Goal: Transaction & Acquisition: Purchase product/service

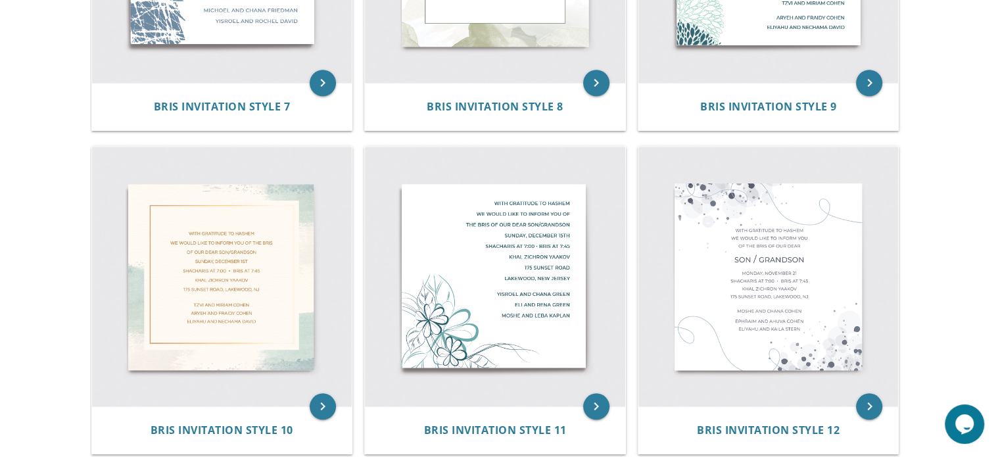
scroll to position [1117, 0]
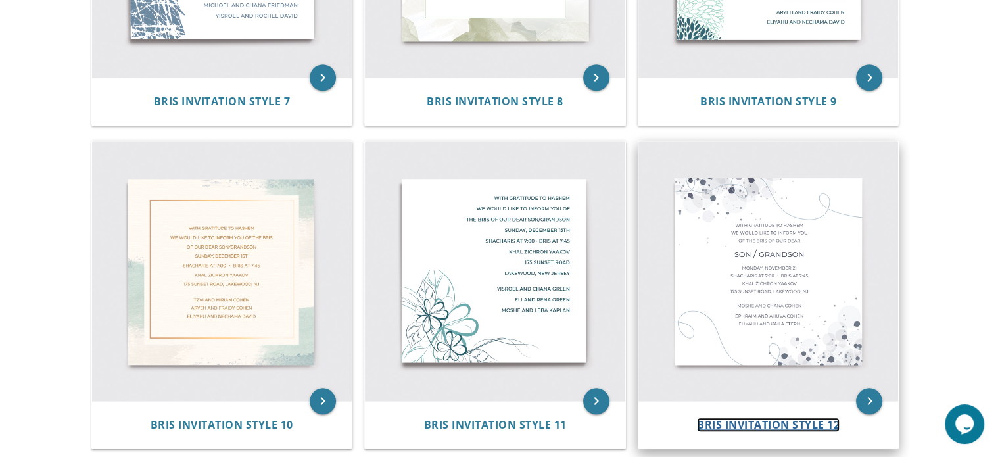
click at [781, 420] on span "Bris Invitation Style 12" at bounding box center [768, 424] width 143 height 14
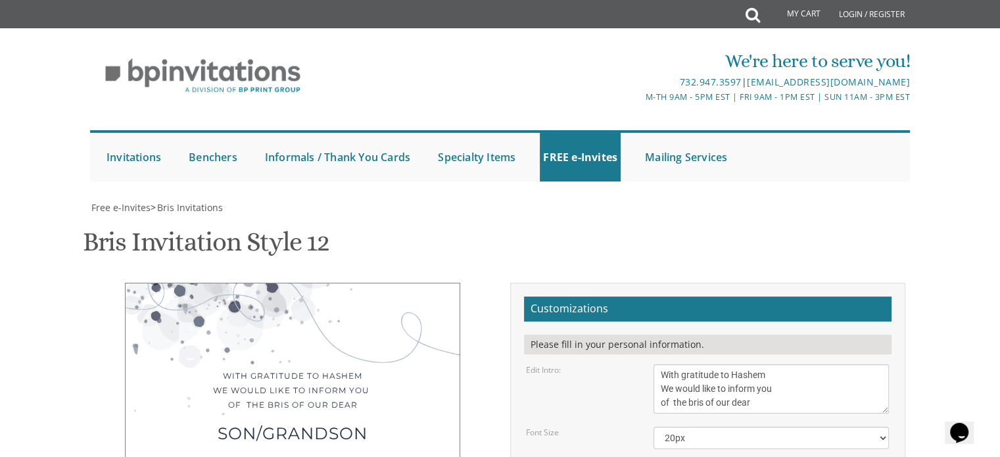
scroll to position [223, 0]
drag, startPoint x: 730, startPoint y: 280, endPoint x: 693, endPoint y: 280, distance: 36.8
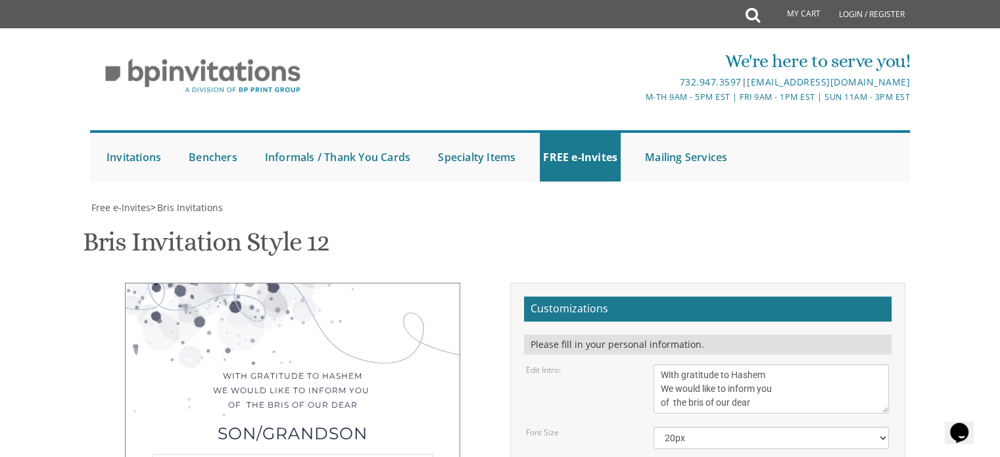
drag, startPoint x: 739, startPoint y: 312, endPoint x: 713, endPoint y: 312, distance: 25.6
drag, startPoint x: 726, startPoint y: 321, endPoint x: 662, endPoint y: 323, distance: 63.8
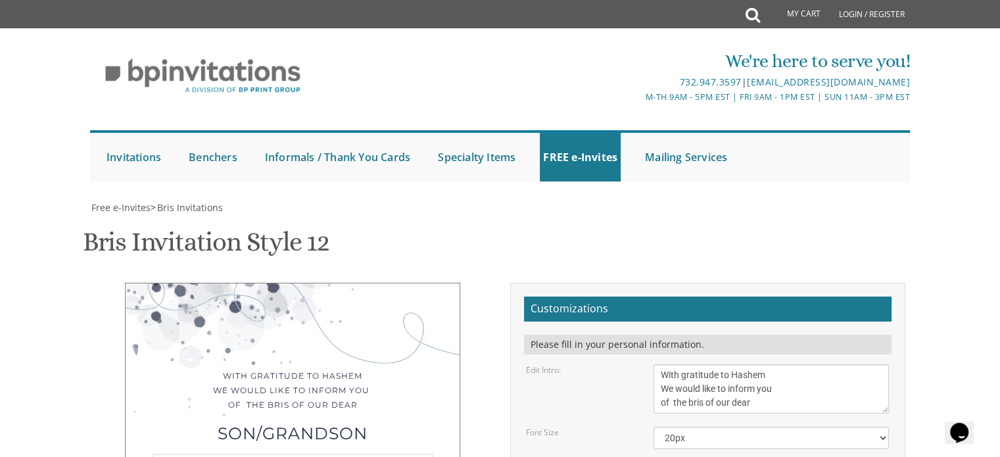
type textarea "[DATE] Shacharis at 7:00 • Bris at 7:45 [GEOGRAPHIC_DATA] [STREET_ADDRESS][US_S…"
drag, startPoint x: 776, startPoint y: 359, endPoint x: 660, endPoint y: 360, distance: 115.7
type textarea "Y"
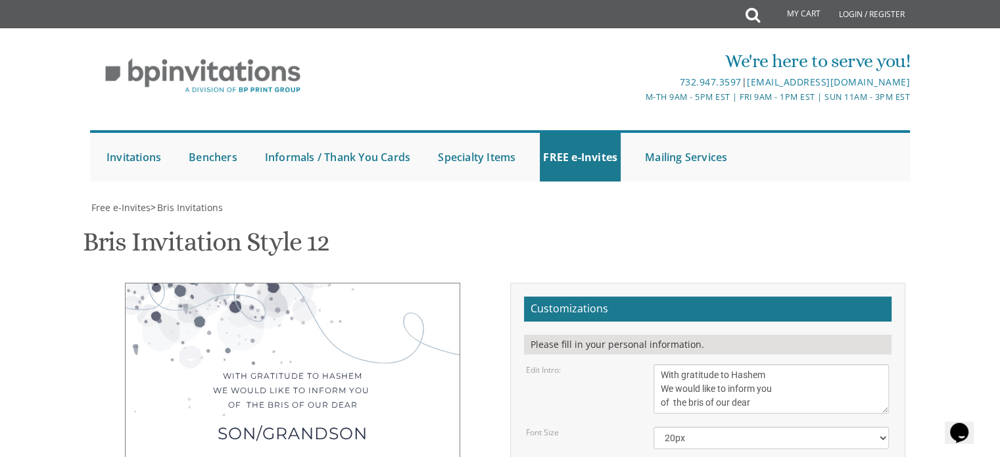
type textarea "[DEMOGRAPHIC_DATA] and [PERSON_NAME]"
drag, startPoint x: 781, startPoint y: 394, endPoint x: 628, endPoint y: 394, distance: 152.5
drag, startPoint x: 795, startPoint y: 392, endPoint x: 627, endPoint y: 406, distance: 168.2
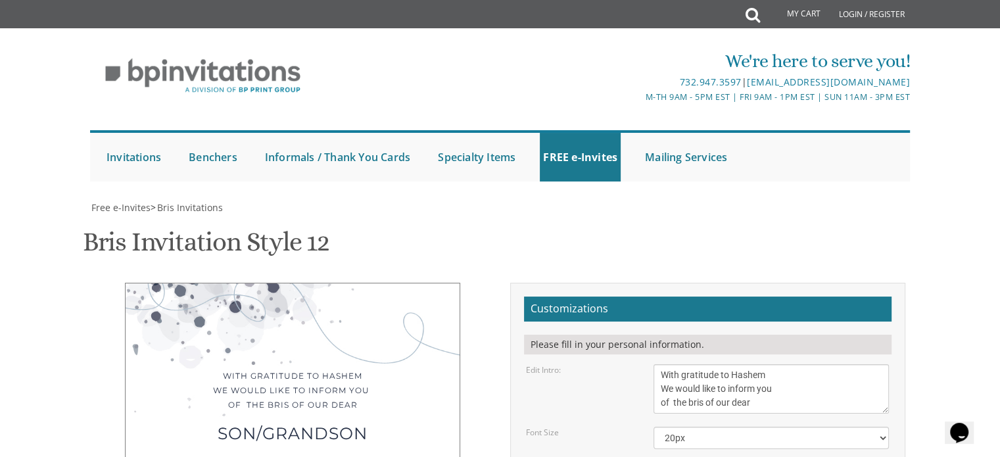
drag, startPoint x: 797, startPoint y: 390, endPoint x: 655, endPoint y: 391, distance: 142.0
drag, startPoint x: 757, startPoint y: 411, endPoint x: 652, endPoint y: 409, distance: 104.5
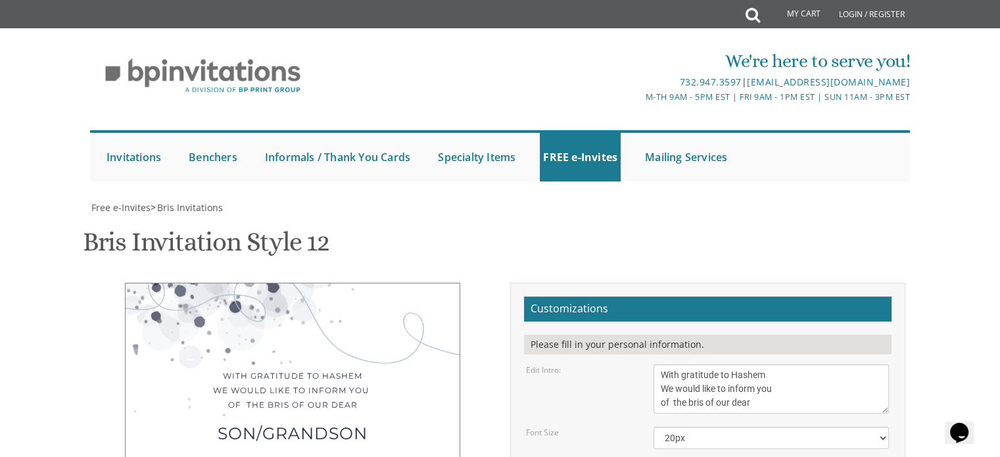
paste textarea "[DEMOGRAPHIC_DATA] and [PERSON_NAME]"
drag, startPoint x: 789, startPoint y: 392, endPoint x: 726, endPoint y: 394, distance: 63.1
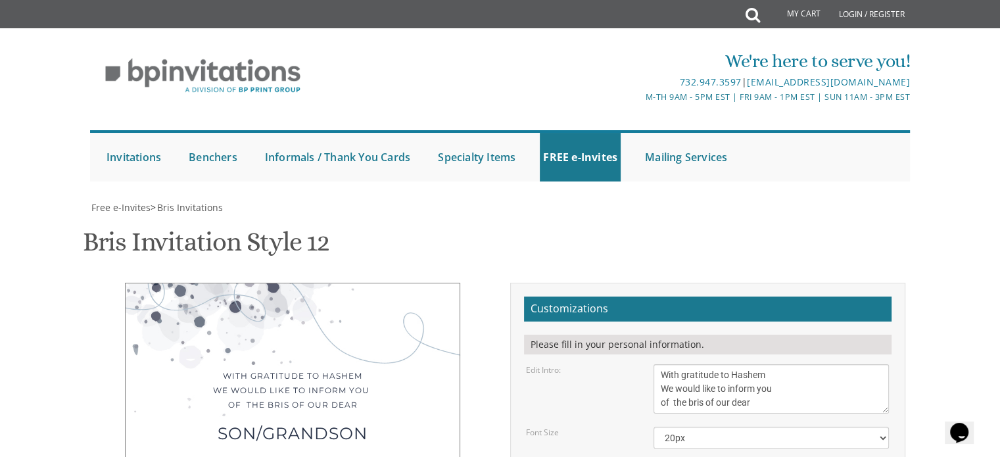
type textarea "[DEMOGRAPHIC_DATA] and [PERSON_NAME] and [PERSON_NAME]"
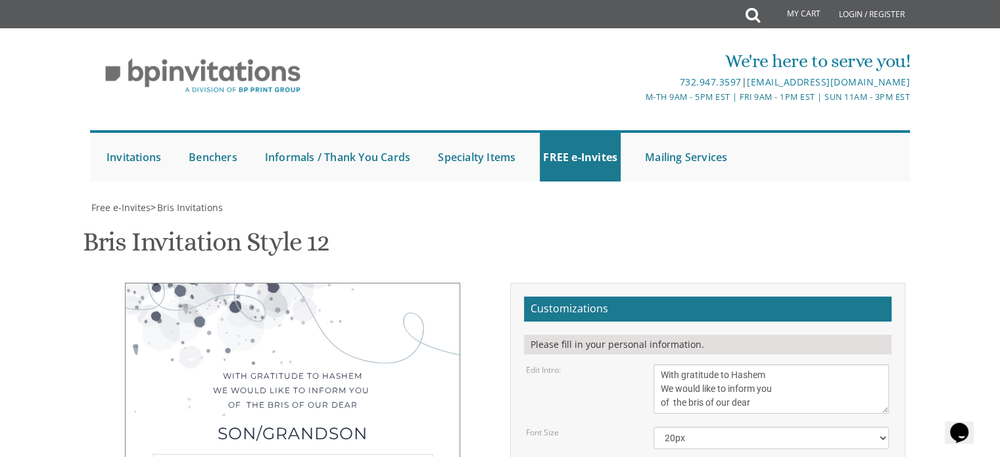
paste textarea "•"
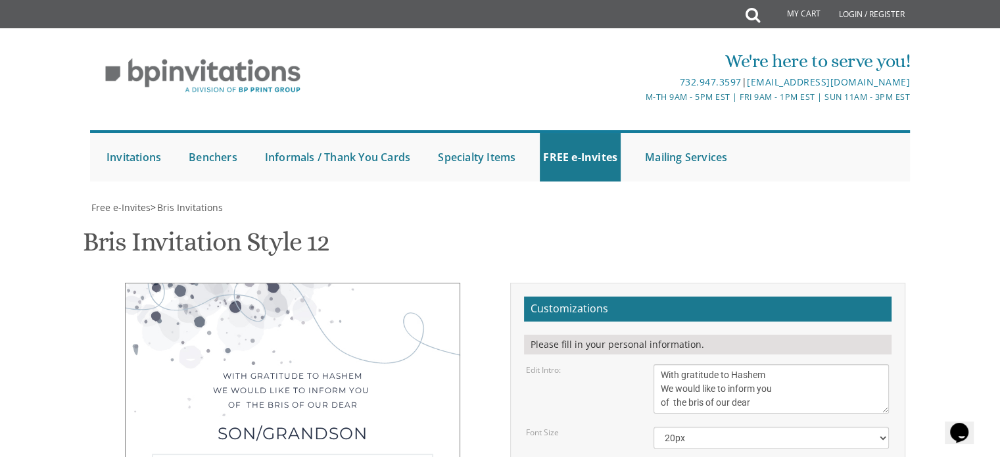
type textarea "[DATE] Slichos at 6:50 • Shacharis at 7:05 • Bris at 8:05 [GEOGRAPHIC_DATA] [ST…"
